Goal: Information Seeking & Learning: Learn about a topic

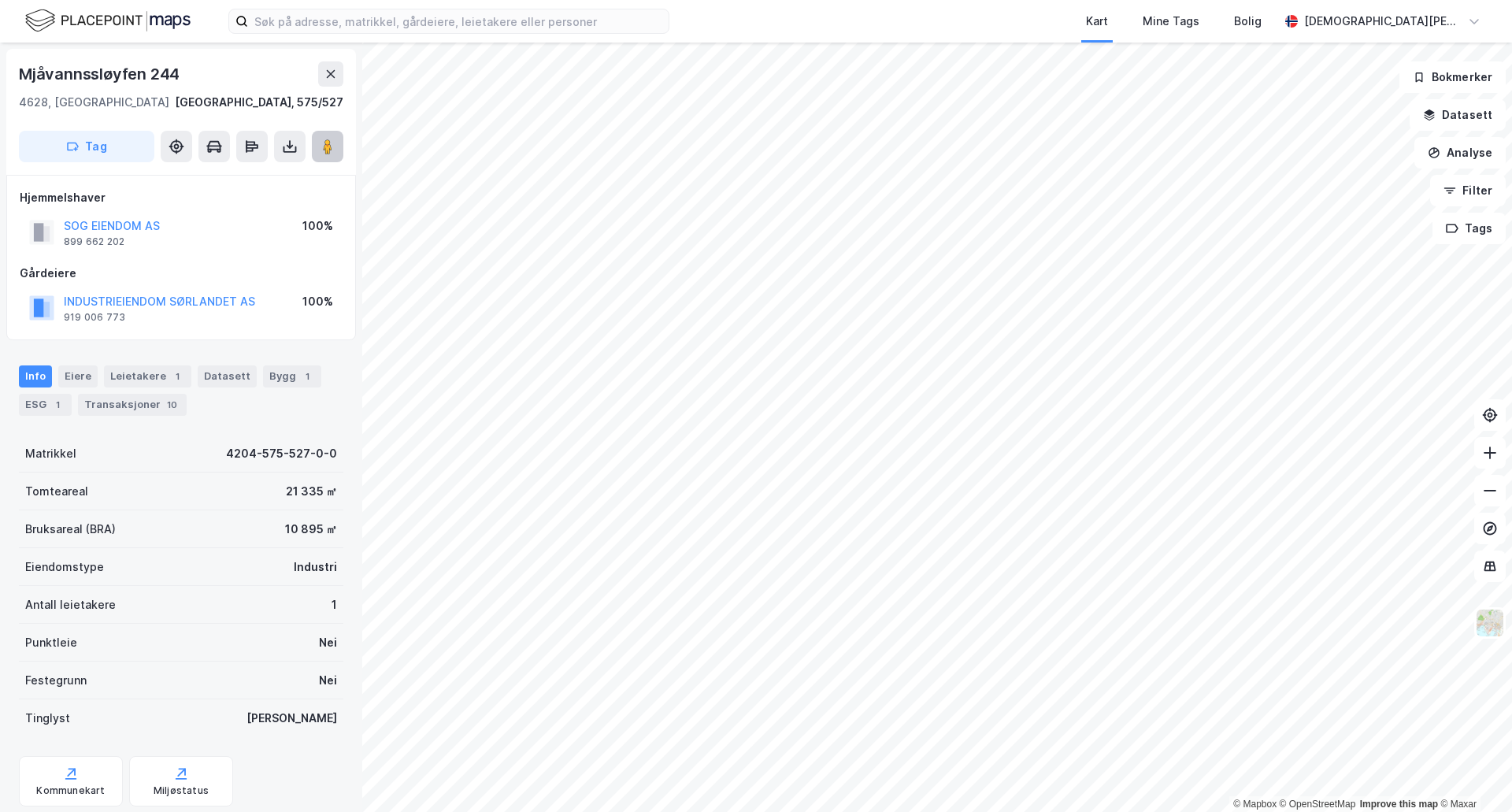
click at [335, 157] on button at bounding box center [328, 147] width 32 height 32
click at [326, 148] on image at bounding box center [327, 147] width 9 height 16
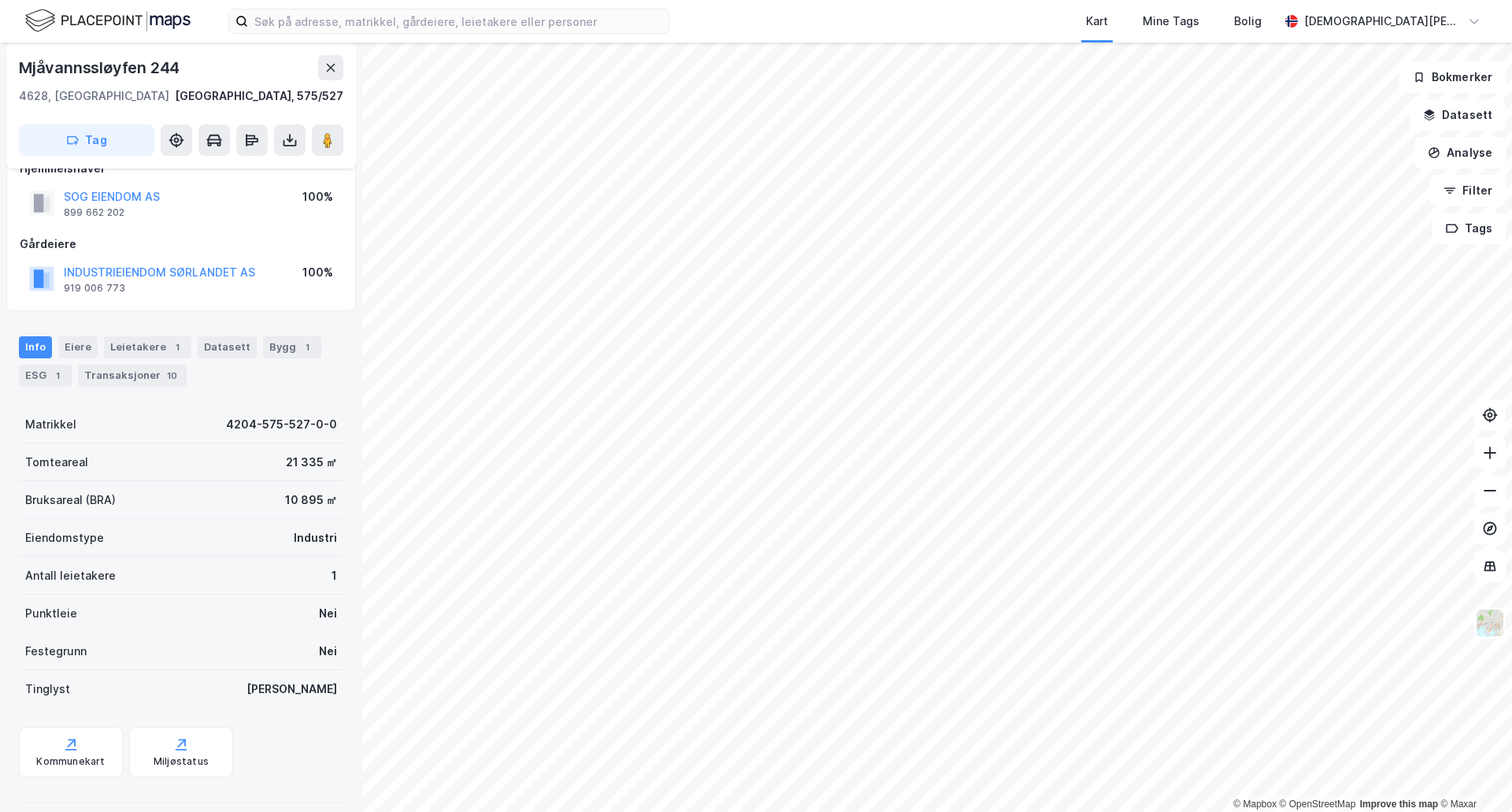
scroll to position [46, 0]
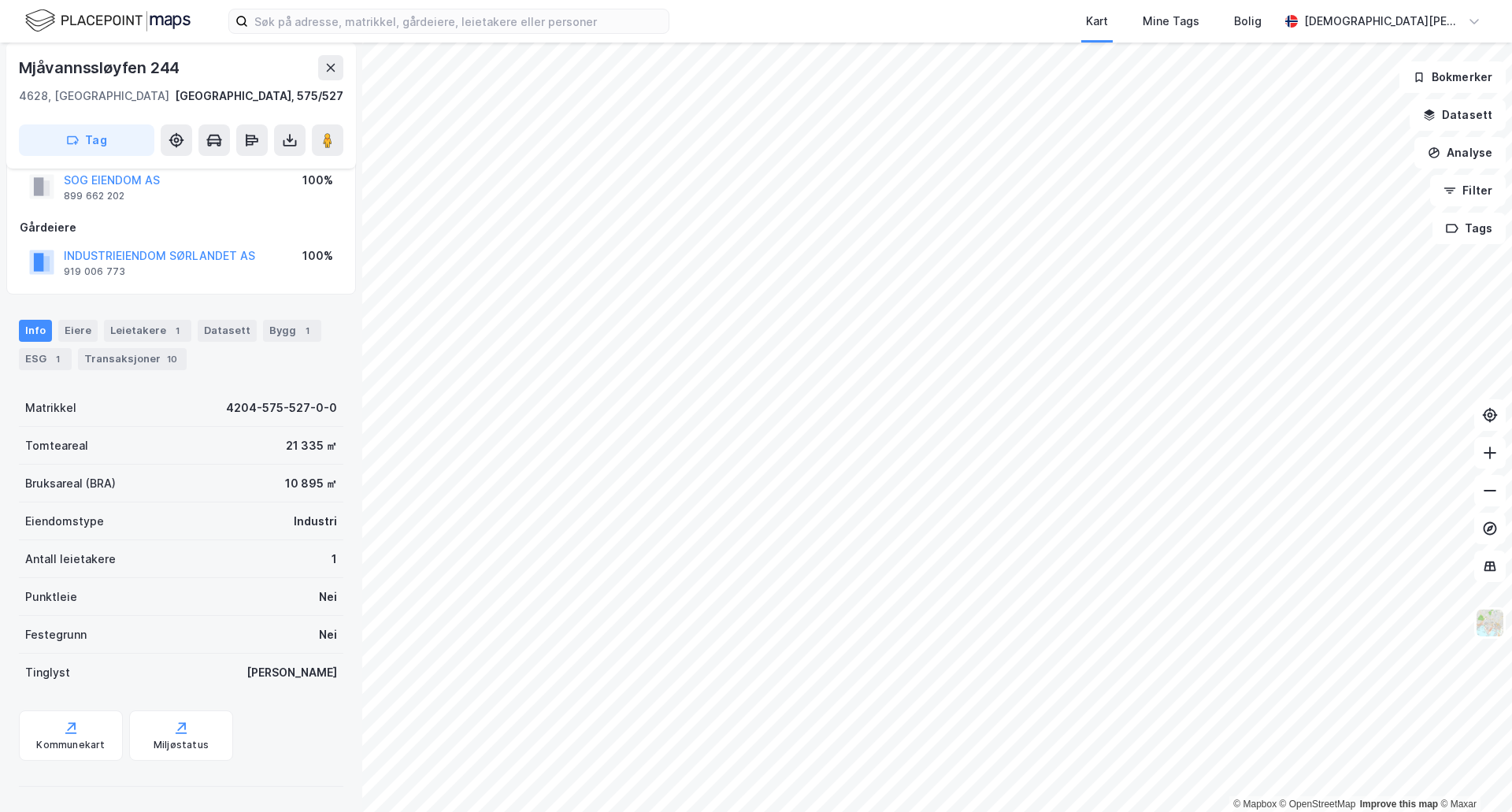
click at [300, 522] on div "Industri" at bounding box center [315, 520] width 43 height 19
click at [225, 579] on div "Punktleie Nei" at bounding box center [181, 597] width 325 height 38
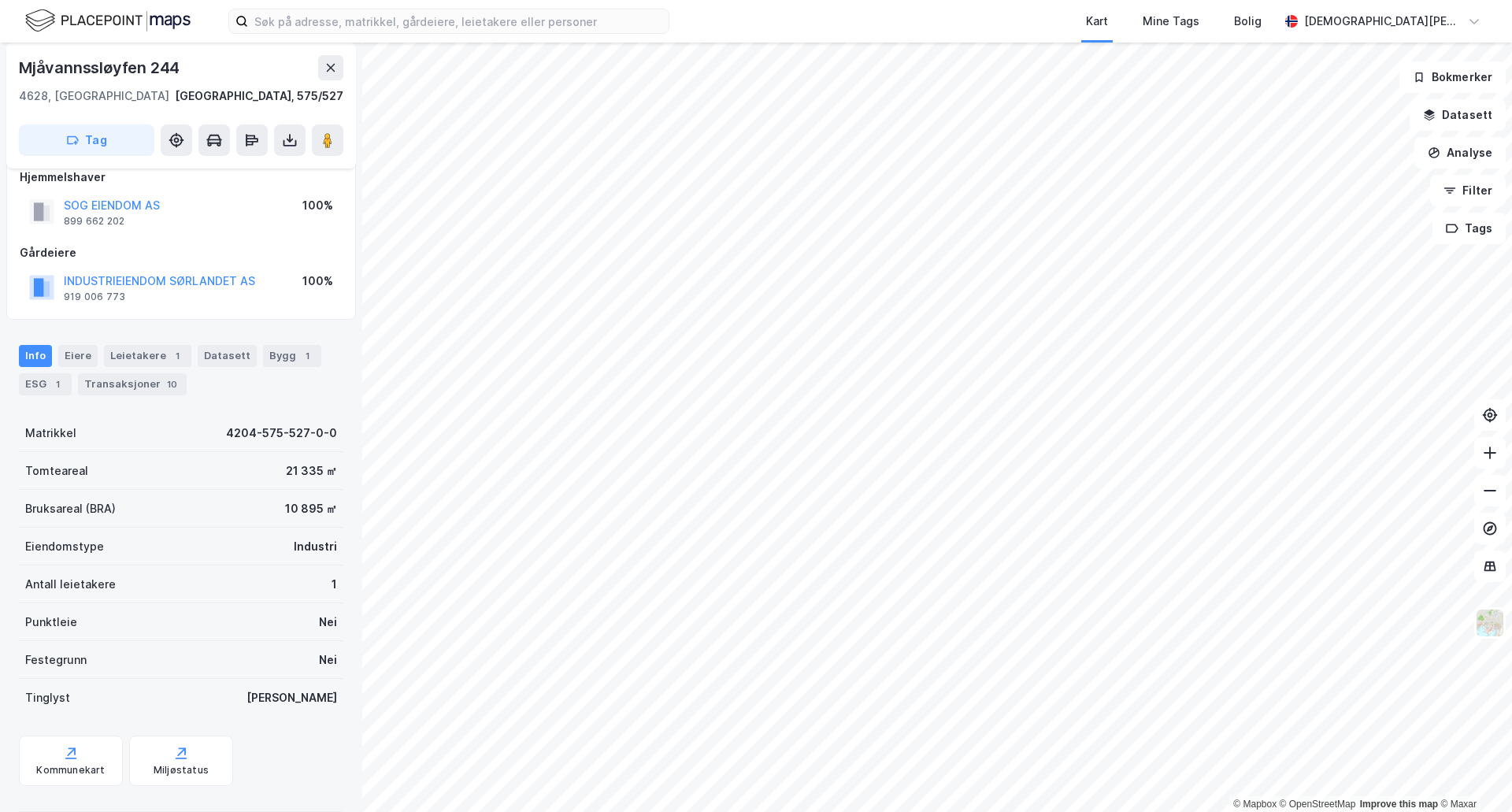
scroll to position [0, 0]
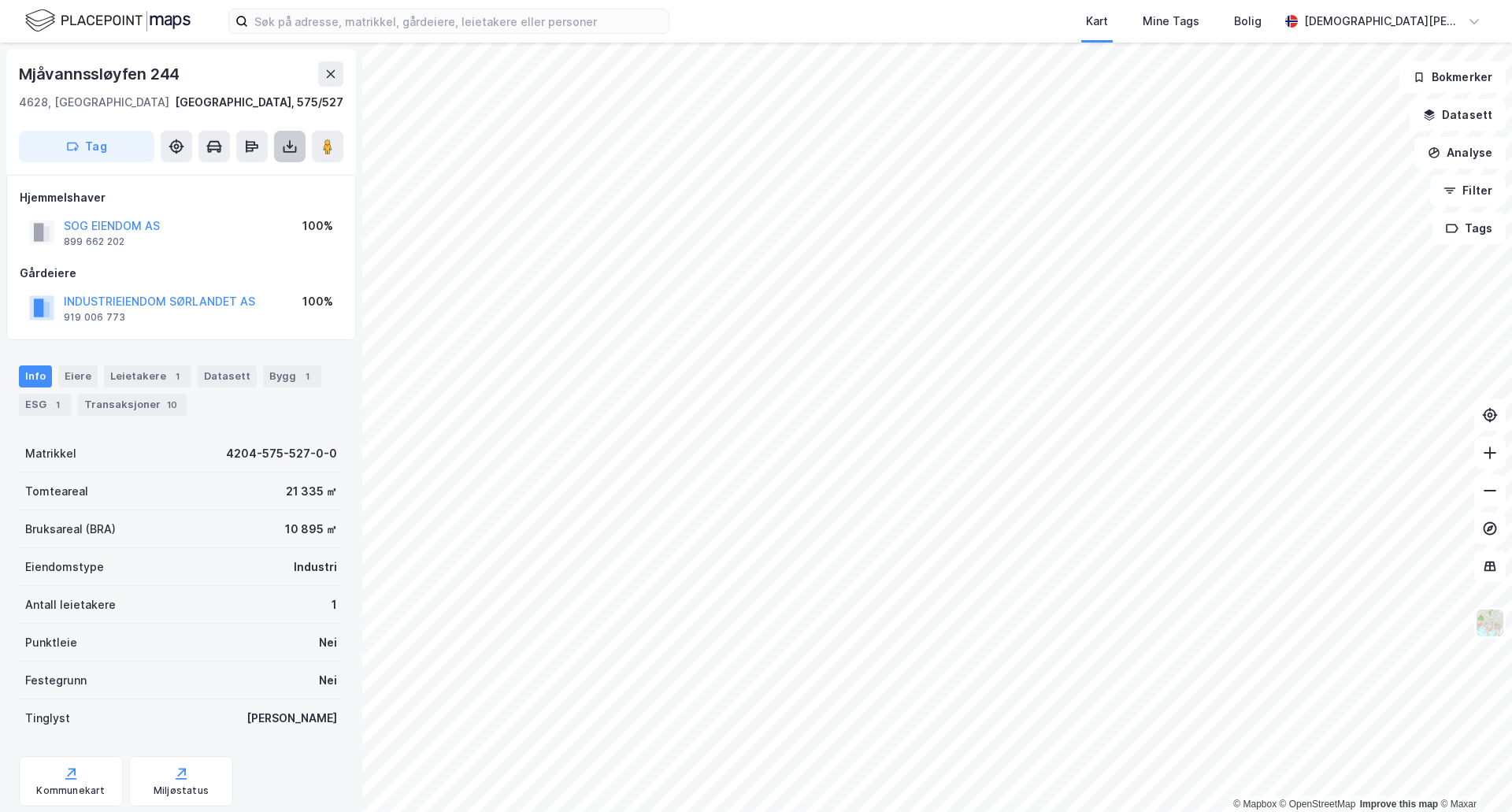
click at [292, 148] on icon at bounding box center [290, 147] width 16 height 16
click at [249, 181] on div "Last ned grunnbok" at bounding box center [211, 178] width 91 height 13
click at [278, 375] on div "Bygg 1" at bounding box center [292, 377] width 58 height 22
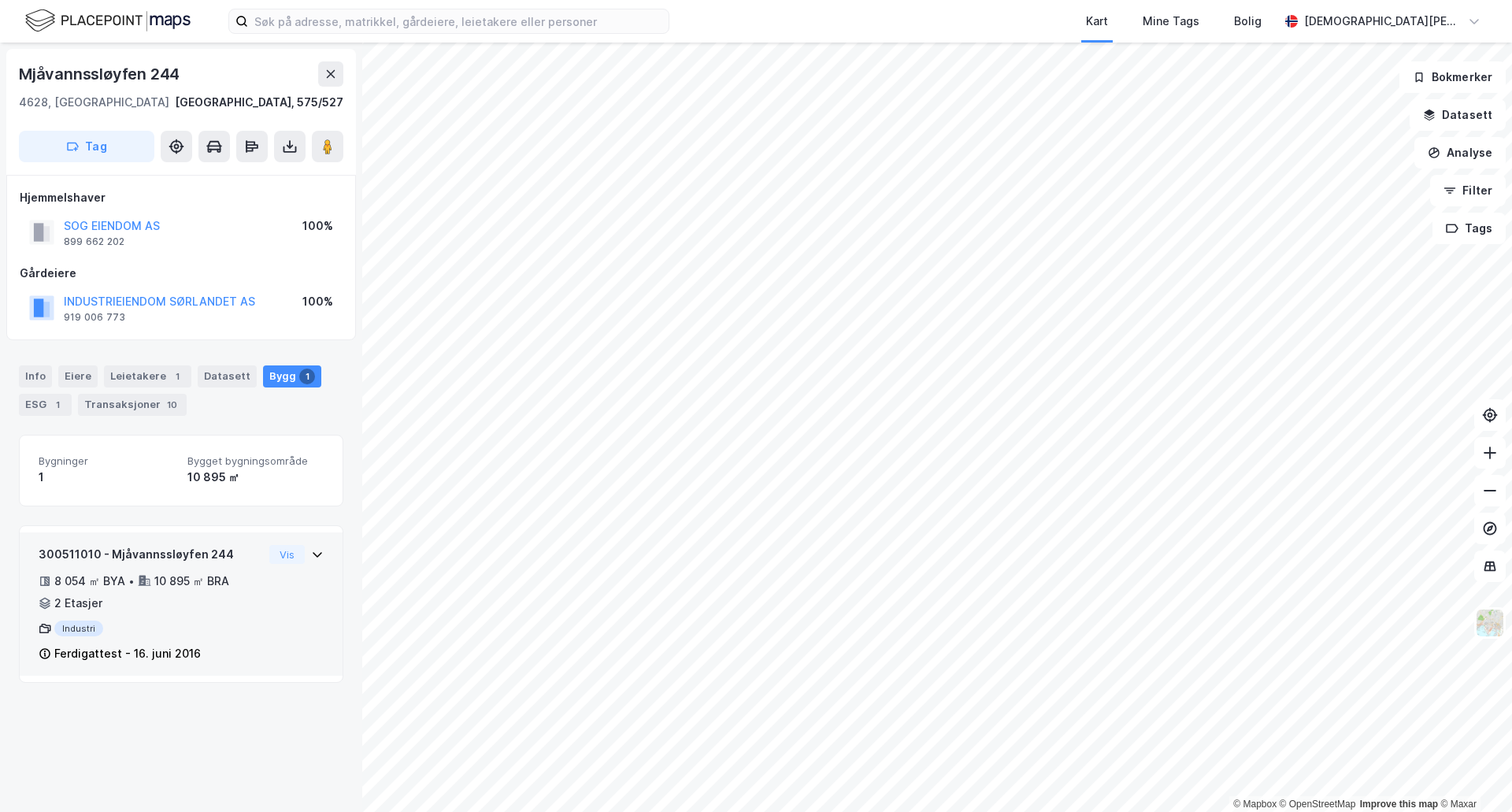
click at [173, 611] on div "8 054 ㎡ BYA • 10 895 ㎡ BRA • 2 Etasjer" at bounding box center [151, 591] width 225 height 41
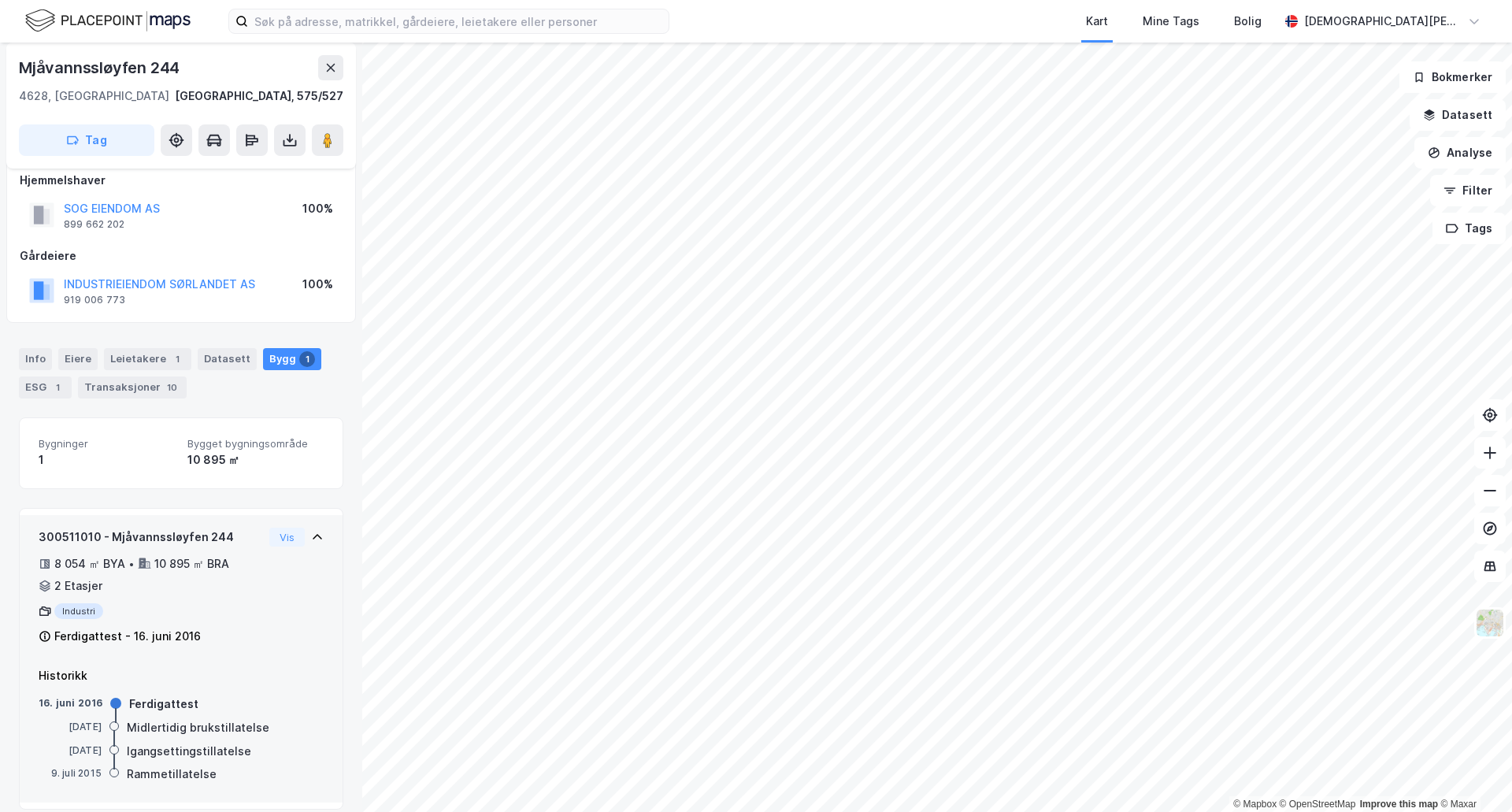
scroll to position [34, 0]
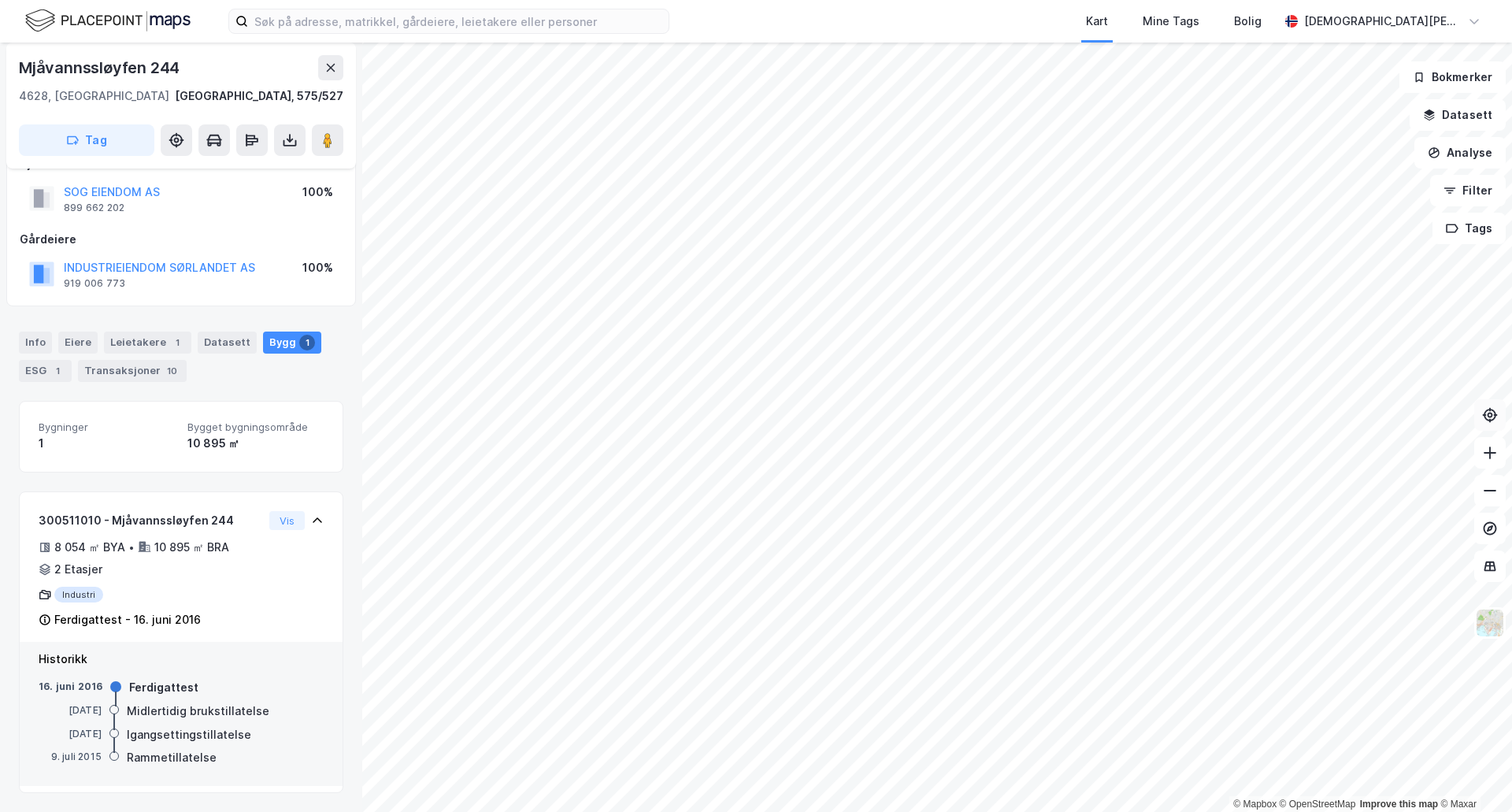
click at [1493, 421] on icon at bounding box center [1490, 415] width 16 height 16
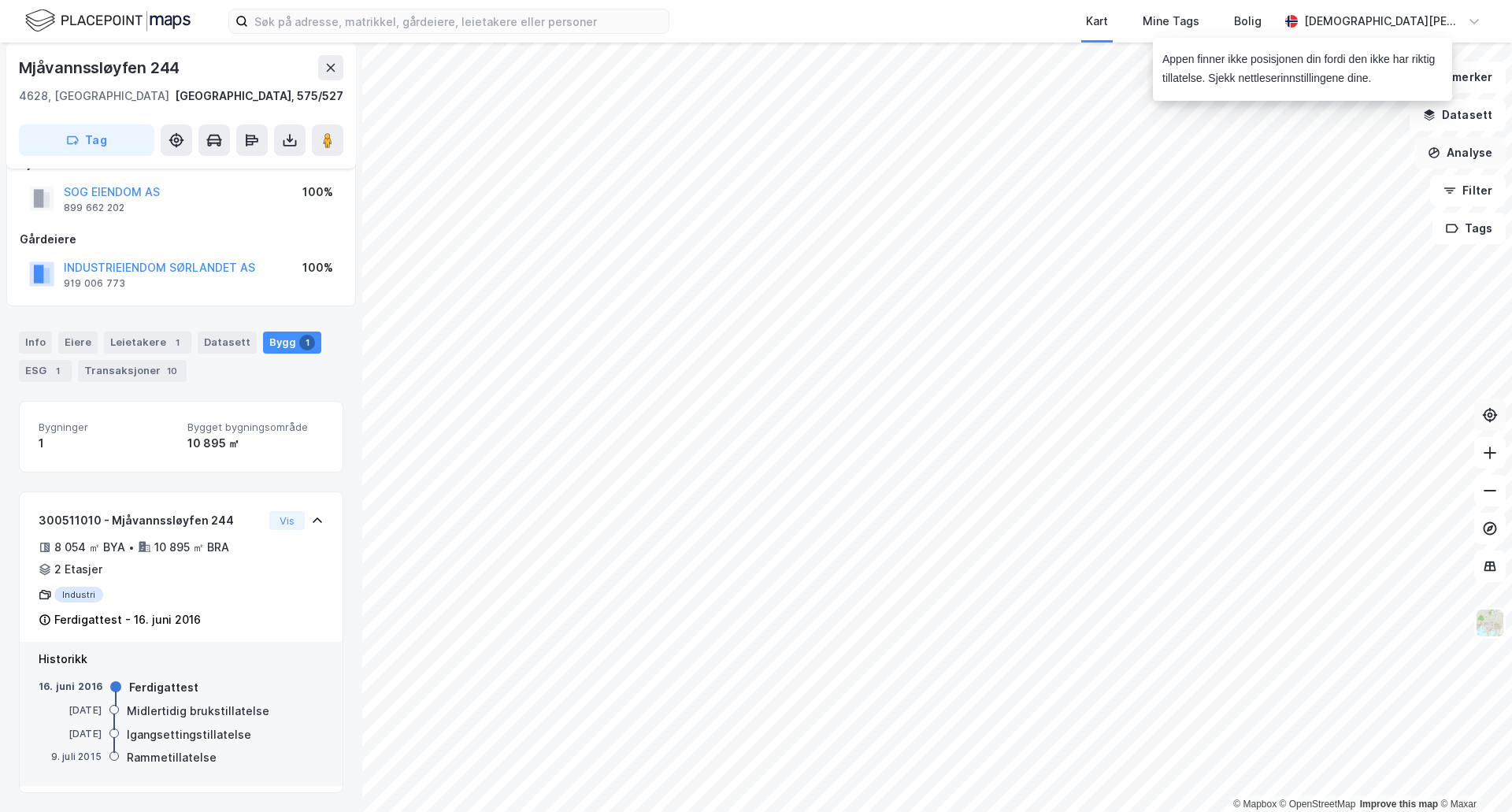
click at [1451, 152] on button "Analyse" at bounding box center [1460, 153] width 91 height 32
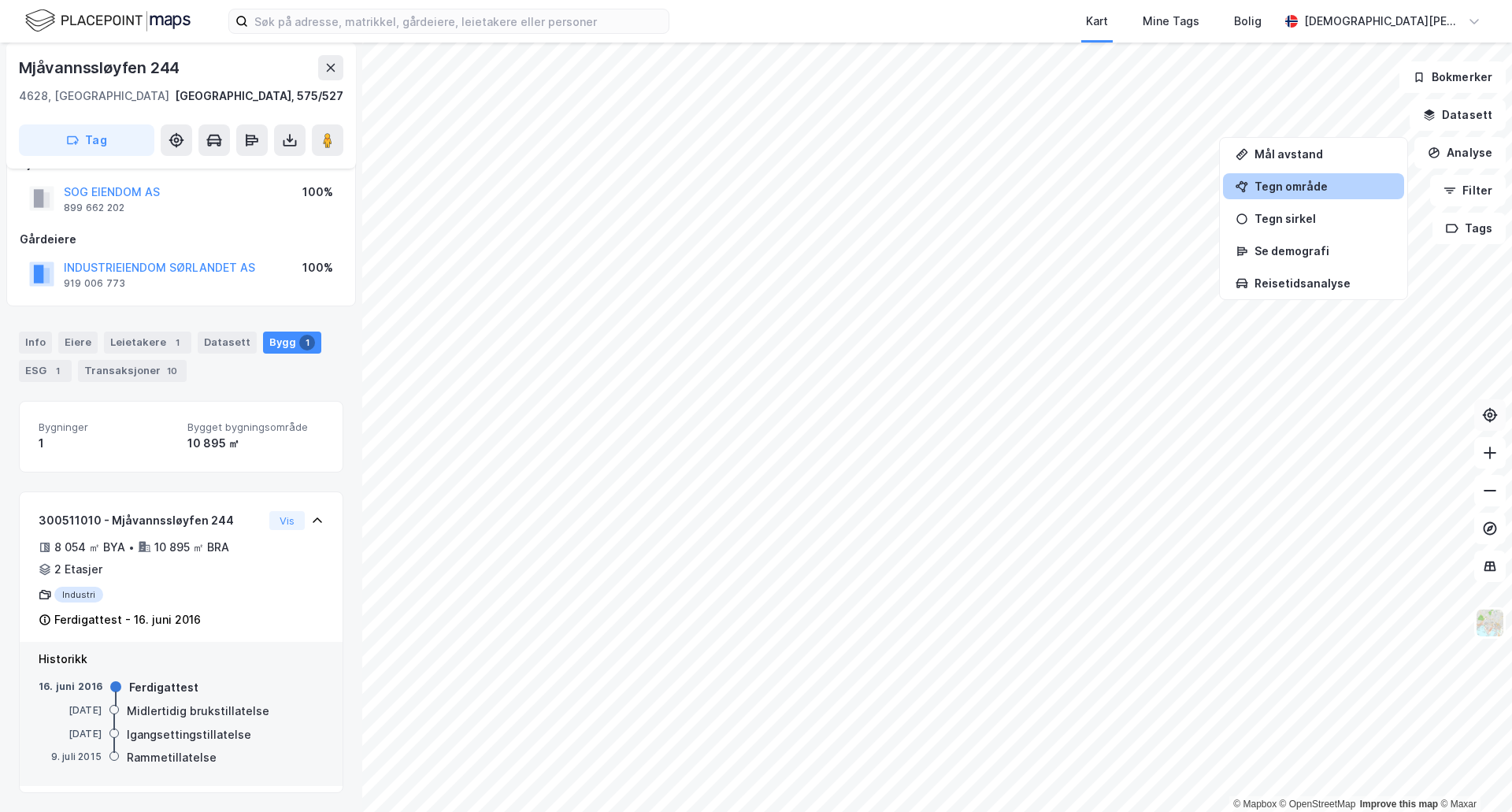
click at [1321, 192] on div "Tegn område" at bounding box center [1323, 186] width 137 height 13
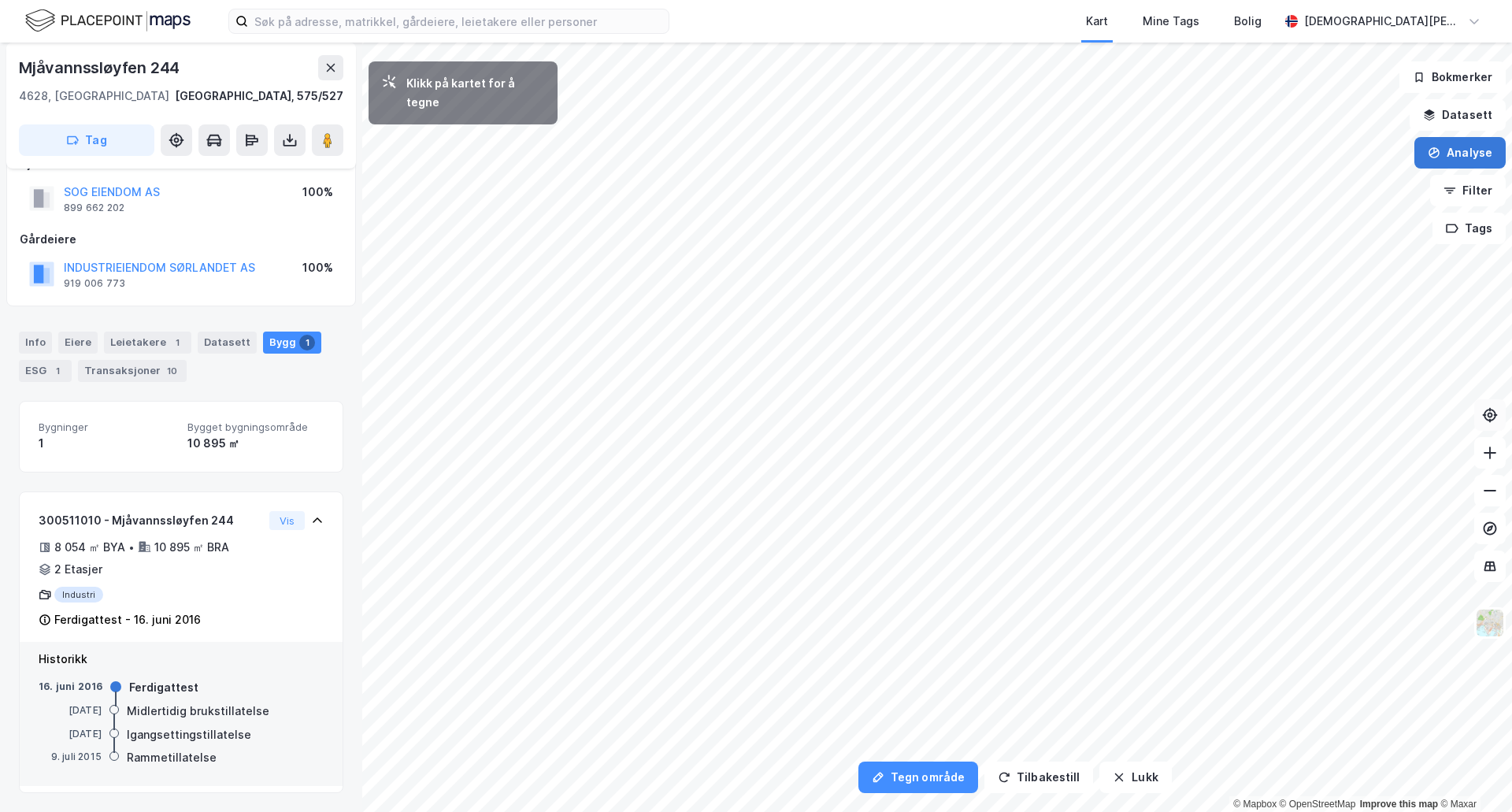
click at [1497, 147] on button "Analyse" at bounding box center [1460, 153] width 91 height 32
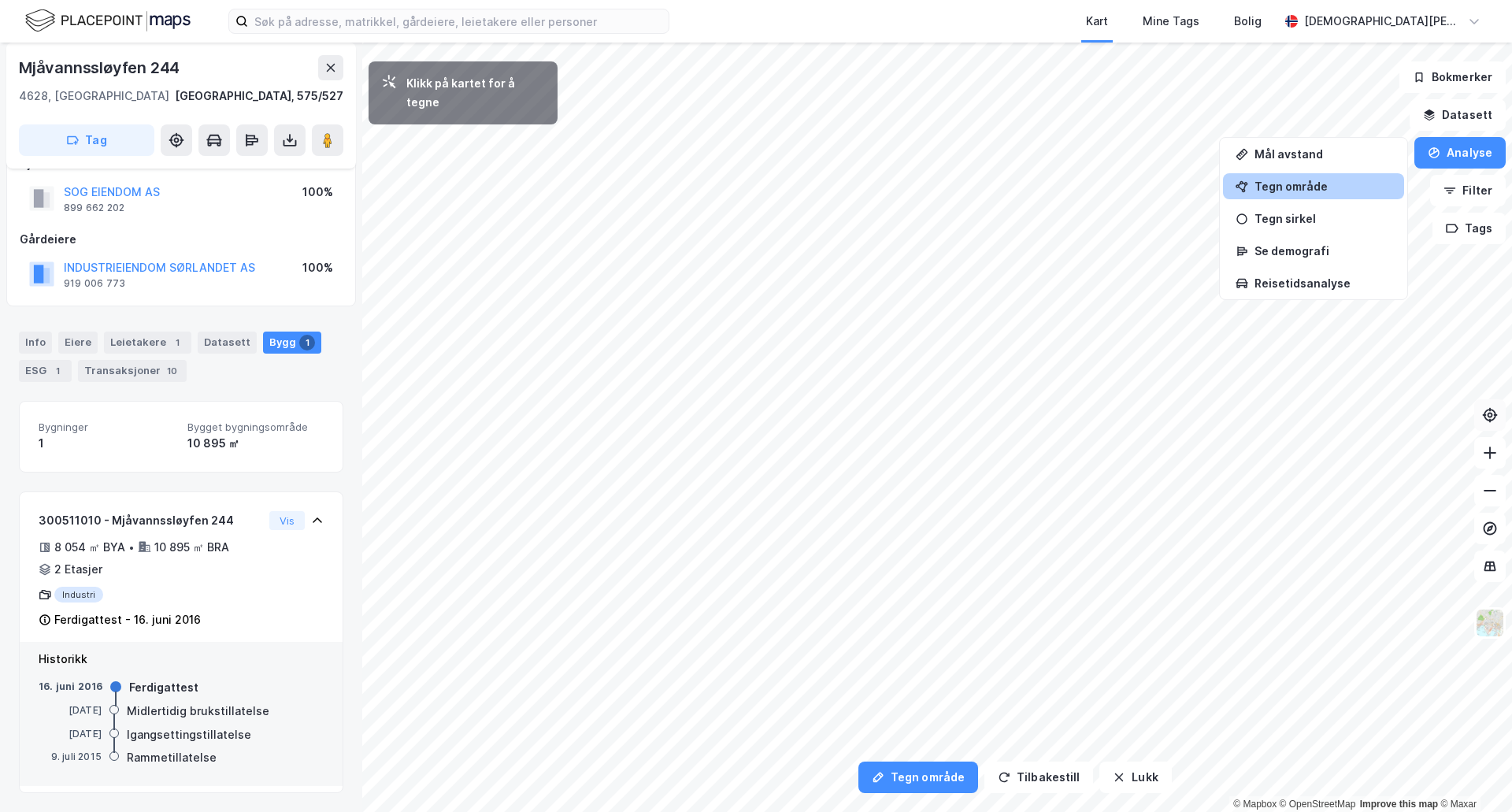
click at [1368, 181] on div "Tegn område" at bounding box center [1323, 186] width 137 height 13
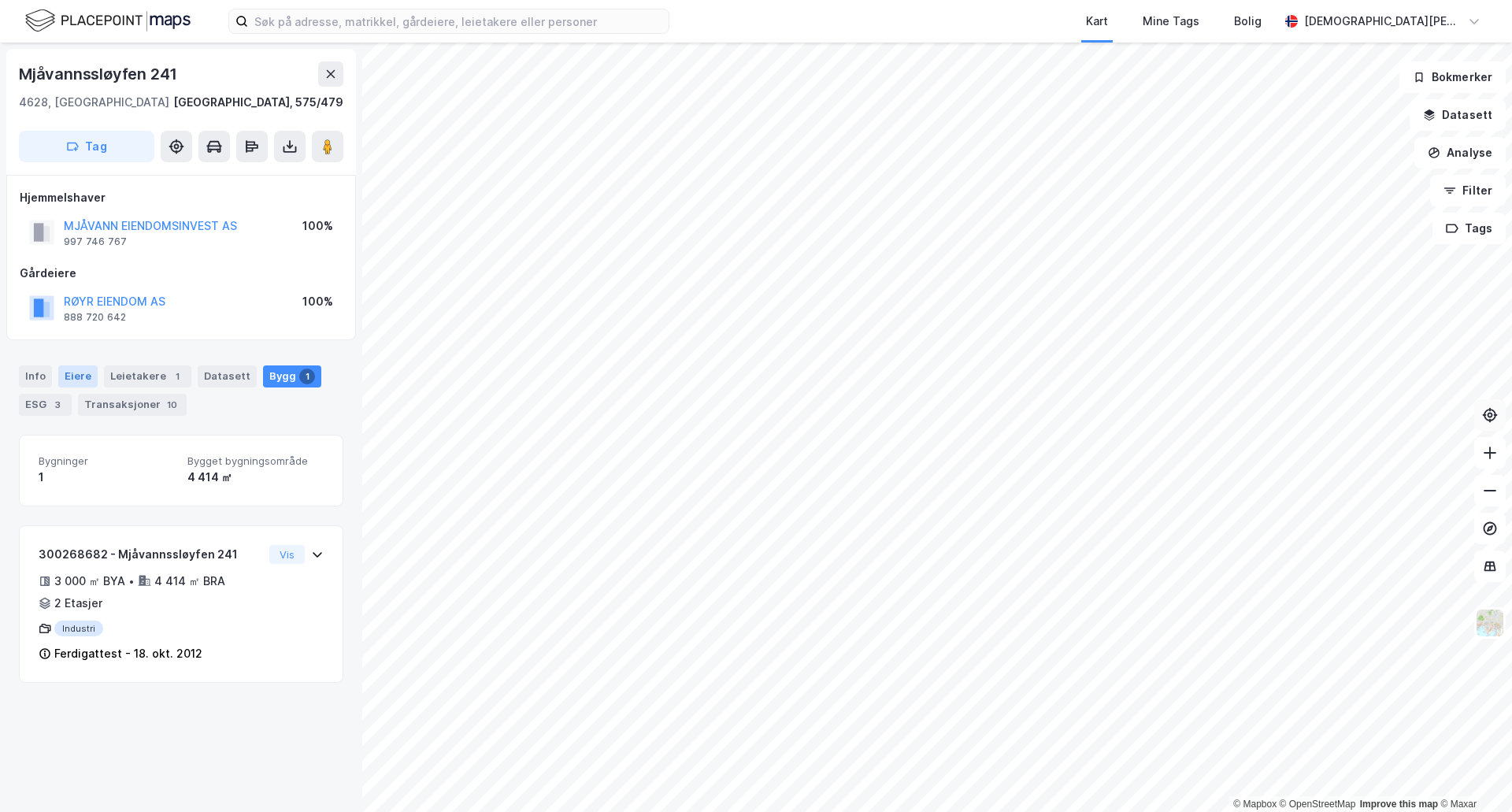
click at [79, 378] on div "Eiere" at bounding box center [77, 377] width 39 height 22
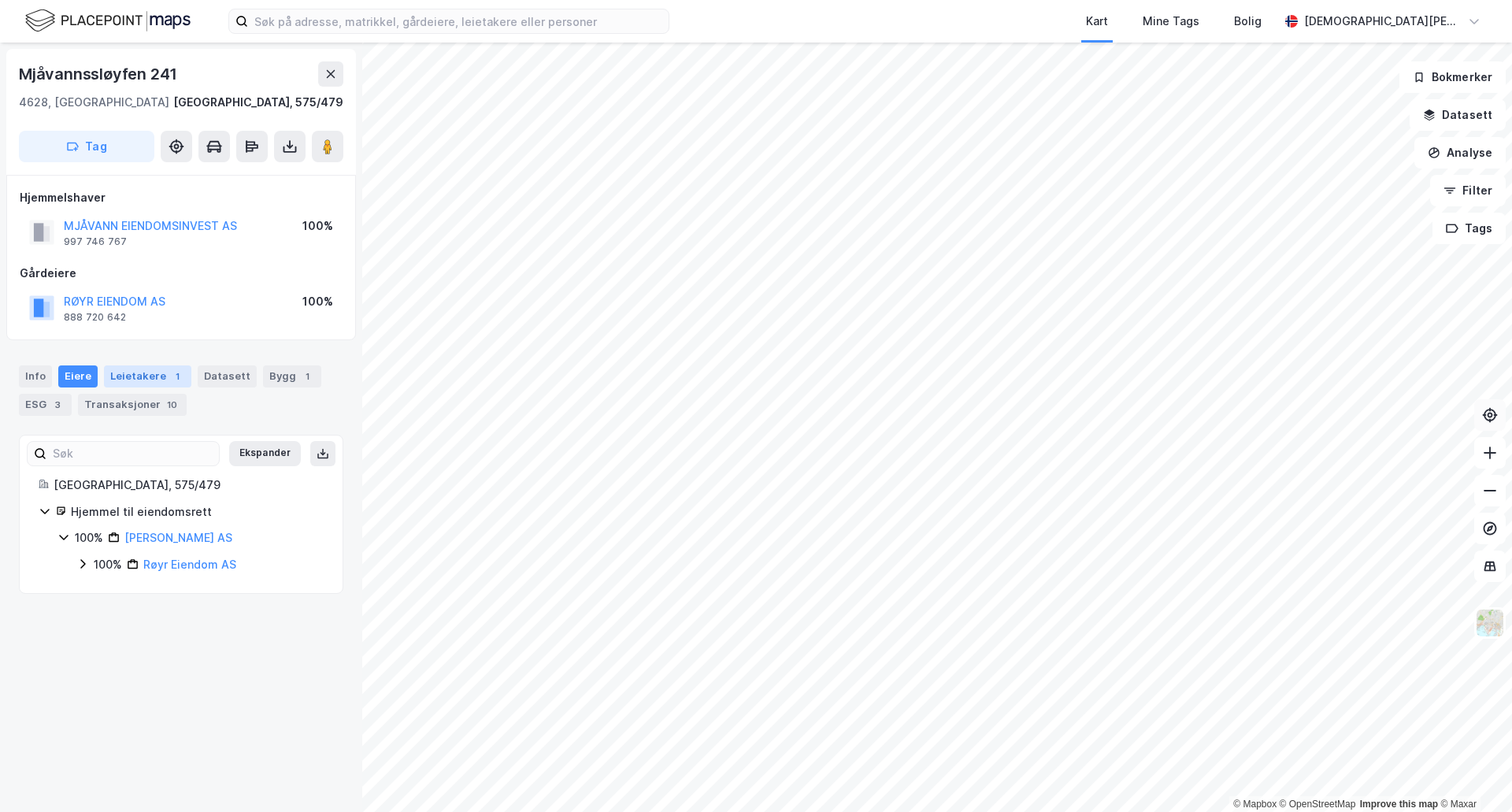
click at [162, 372] on div "Leietakere 1" at bounding box center [147, 377] width 87 height 22
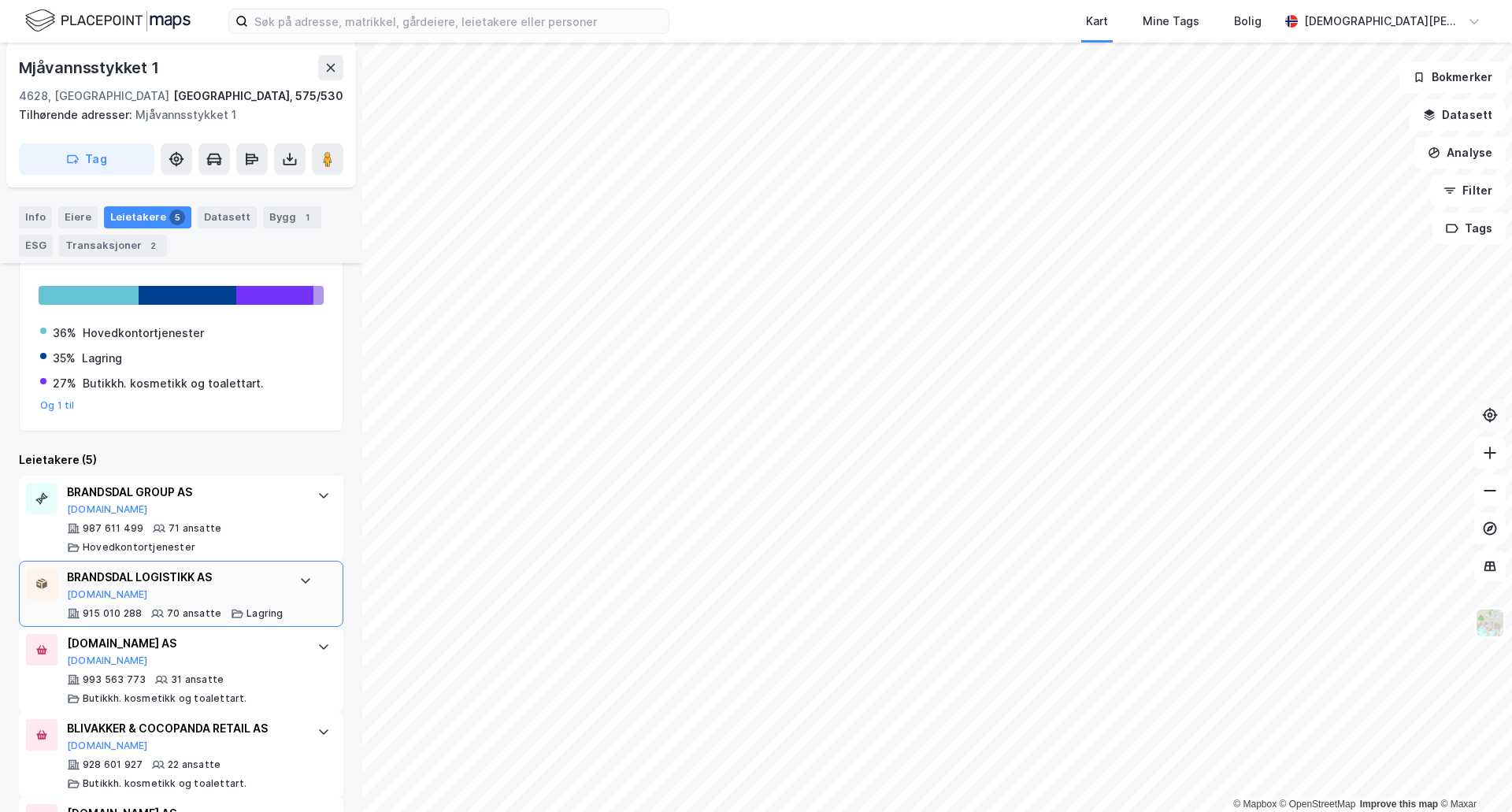
scroll to position [352, 0]
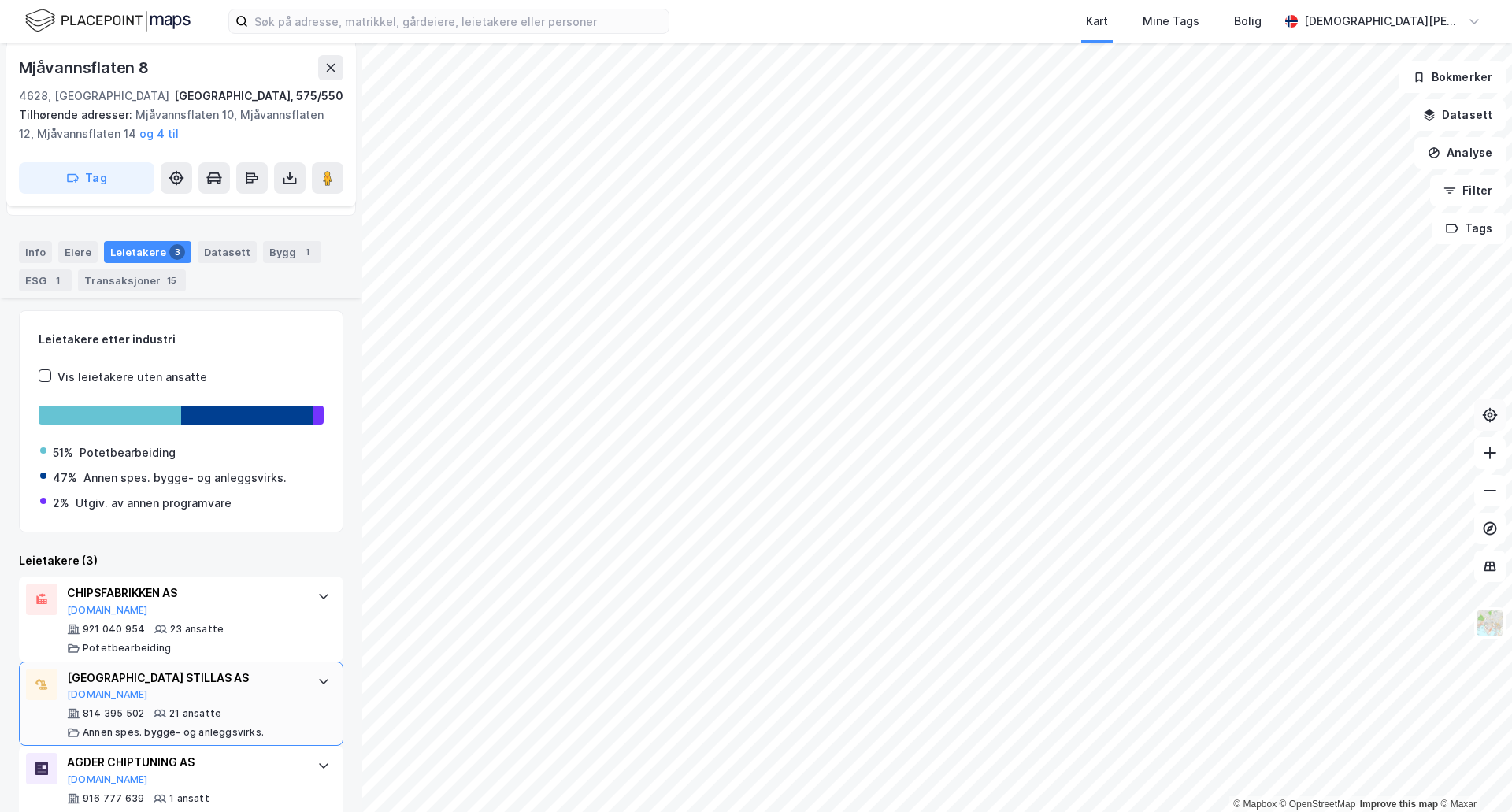
scroll to position [383, 0]
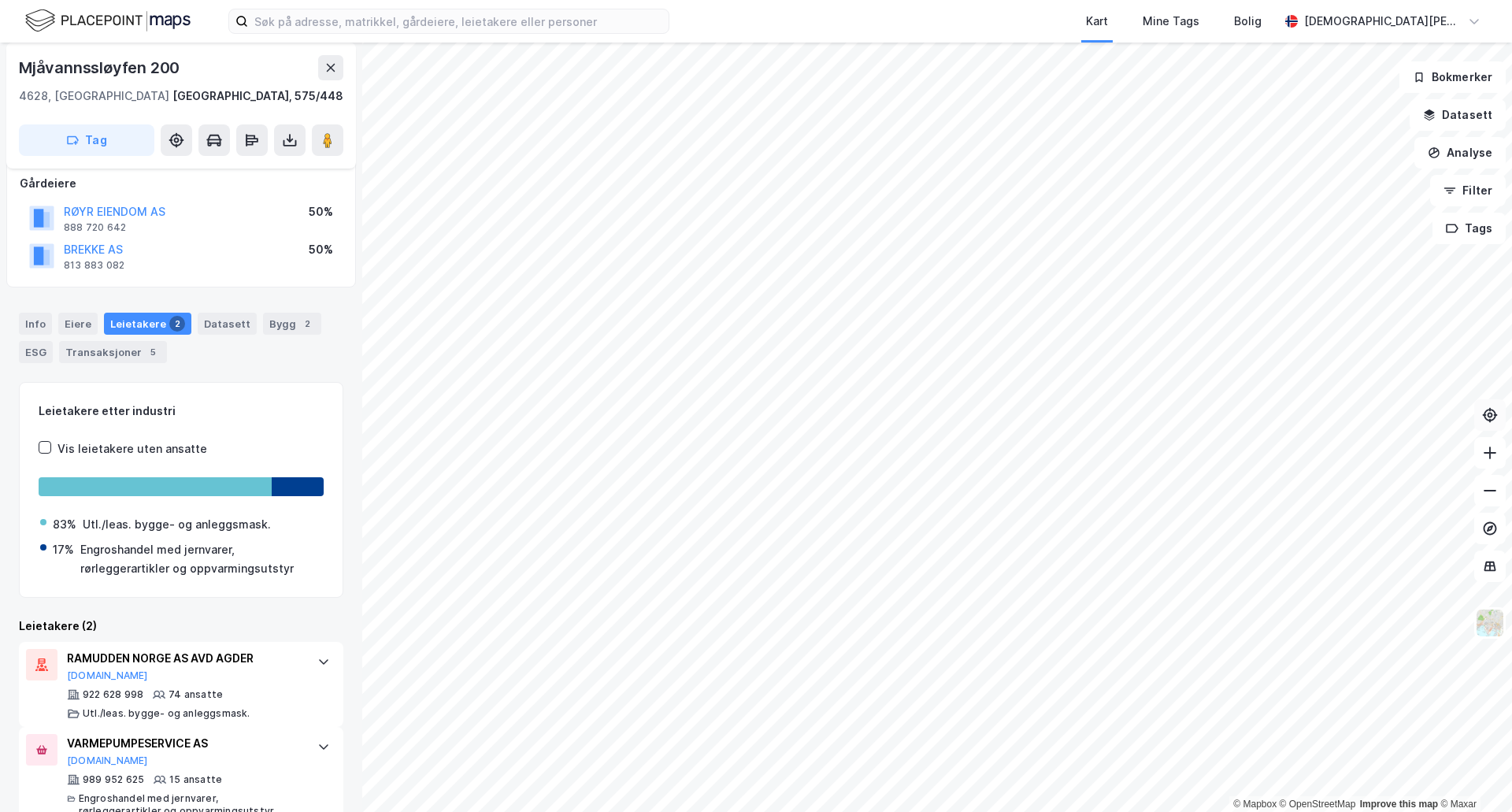
scroll to position [121, 0]
